Goal: Task Accomplishment & Management: Manage account settings

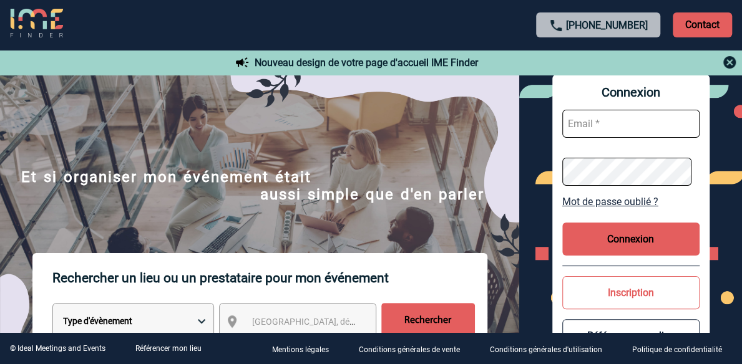
click at [627, 123] on input "text" at bounding box center [630, 124] width 137 height 28
click at [585, 128] on input "text" at bounding box center [630, 124] width 137 height 28
click at [597, 128] on input "text" at bounding box center [630, 124] width 137 height 28
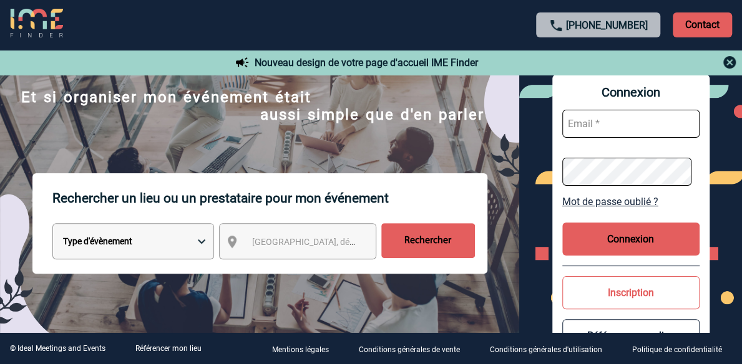
scroll to position [80, 0]
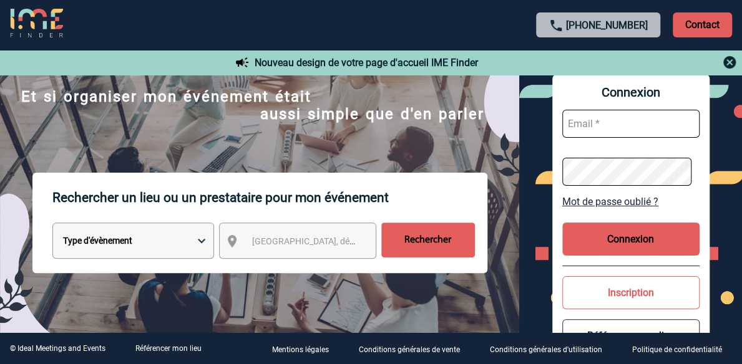
paste input "[EMAIL_ADDRESS][DOMAIN_NAME]"
type input "[EMAIL_ADDRESS][DOMAIN_NAME]"
click at [596, 239] on button "Connexion" at bounding box center [630, 239] width 137 height 33
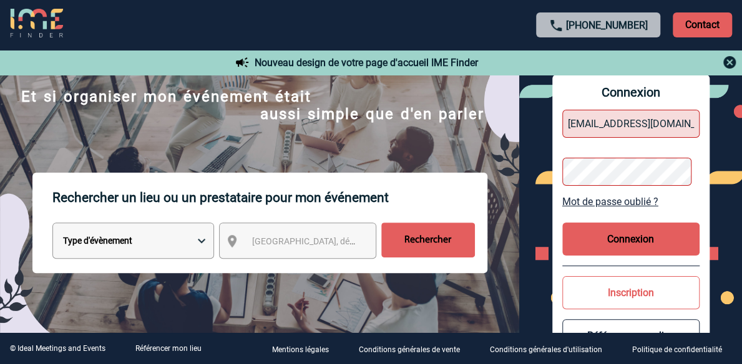
click at [596, 240] on button "Connexion" at bounding box center [630, 239] width 137 height 33
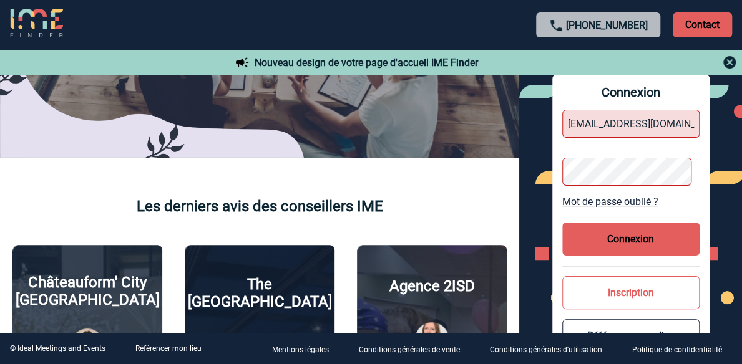
scroll to position [319, 0]
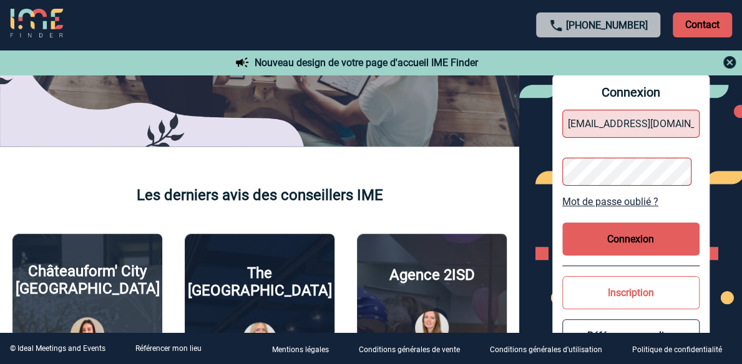
click at [614, 260] on div "Connexion [EMAIL_ADDRESS][DOMAIN_NAME] Mot de passe oublié ? Connexion Inscript…" at bounding box center [630, 221] width 157 height 292
click at [644, 236] on button "Connexion" at bounding box center [630, 239] width 137 height 33
